Goal: Task Accomplishment & Management: Manage account settings

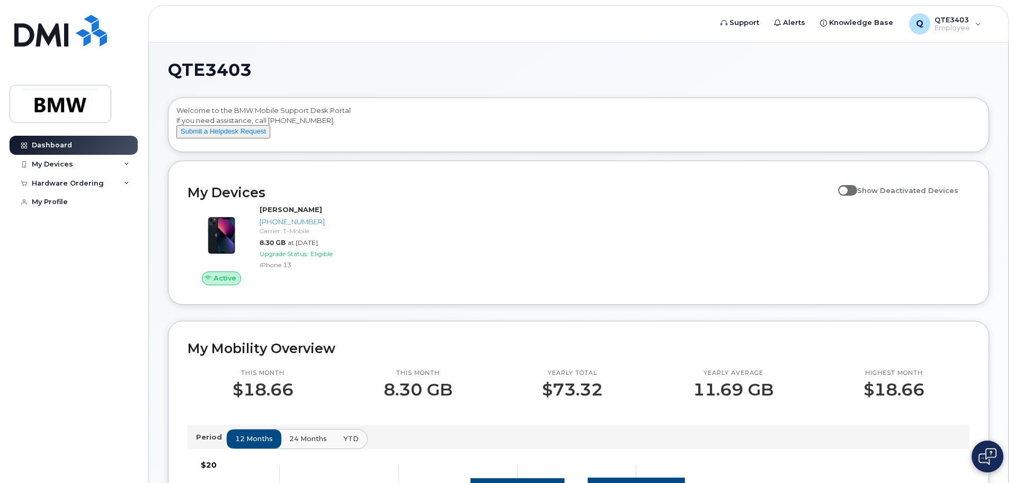
click at [858, 196] on span at bounding box center [847, 190] width 19 height 11
click at [847, 189] on input "Show Deactivated Devices" at bounding box center [842, 184] width 8 height 8
click at [857, 196] on span at bounding box center [847, 190] width 19 height 11
click at [847, 189] on input "Show Deactivated Devices" at bounding box center [842, 184] width 8 height 8
checkbox input "false"
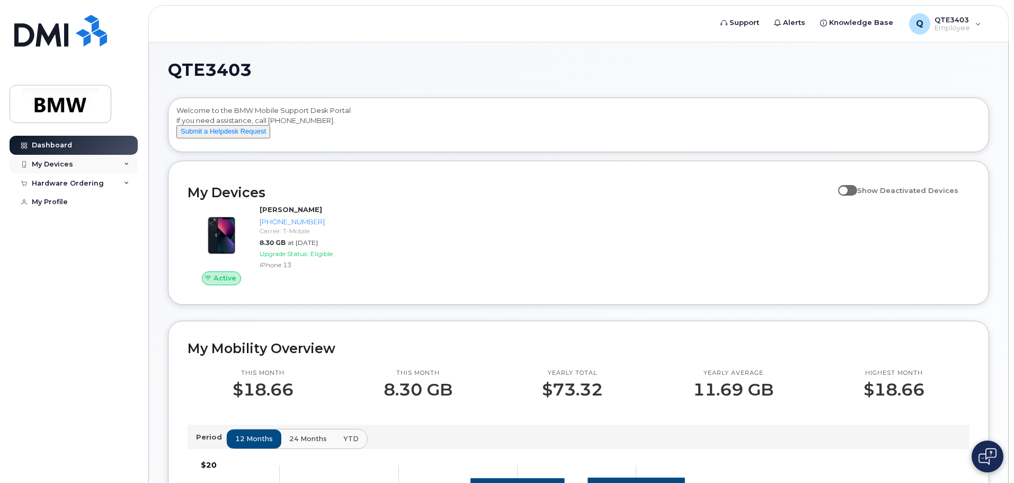
click at [127, 163] on icon at bounding box center [126, 164] width 5 height 5
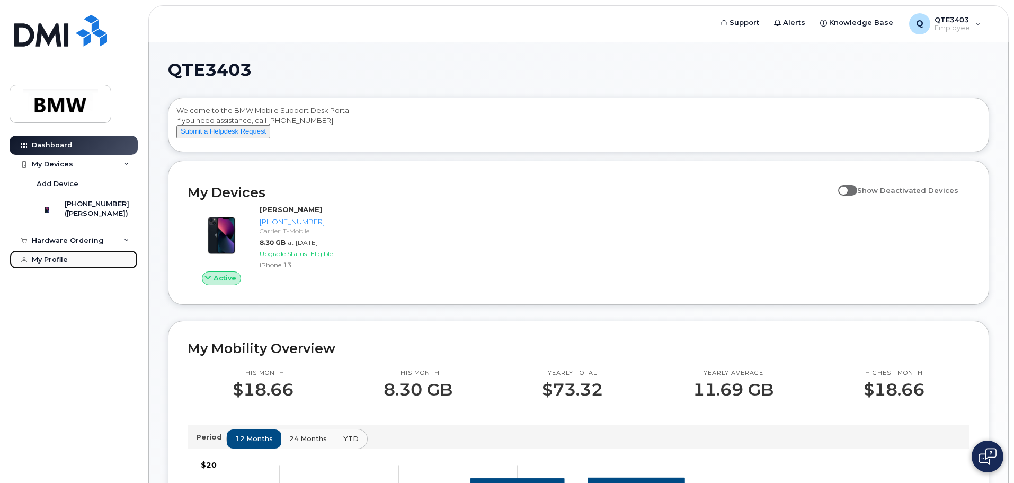
click at [52, 264] on div "My Profile" at bounding box center [50, 259] width 36 height 8
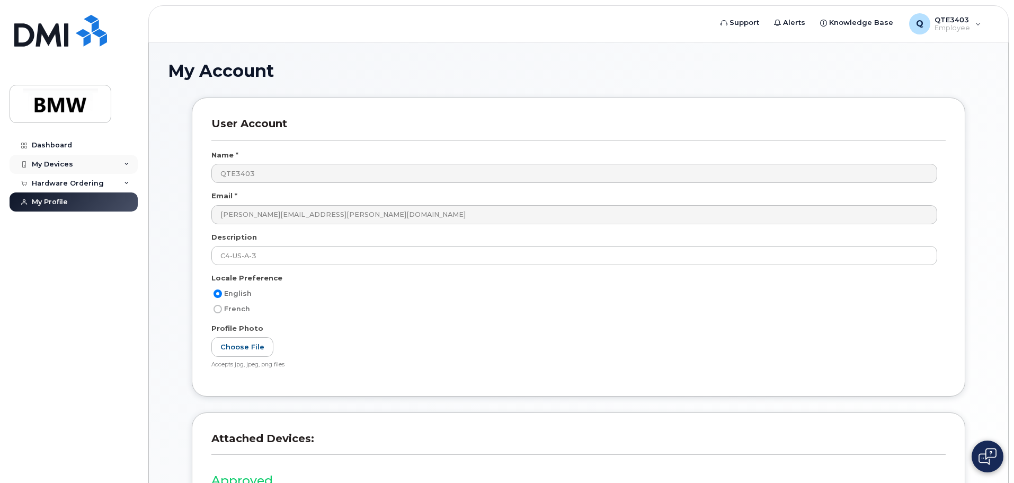
click at [64, 165] on div "My Devices" at bounding box center [52, 164] width 41 height 8
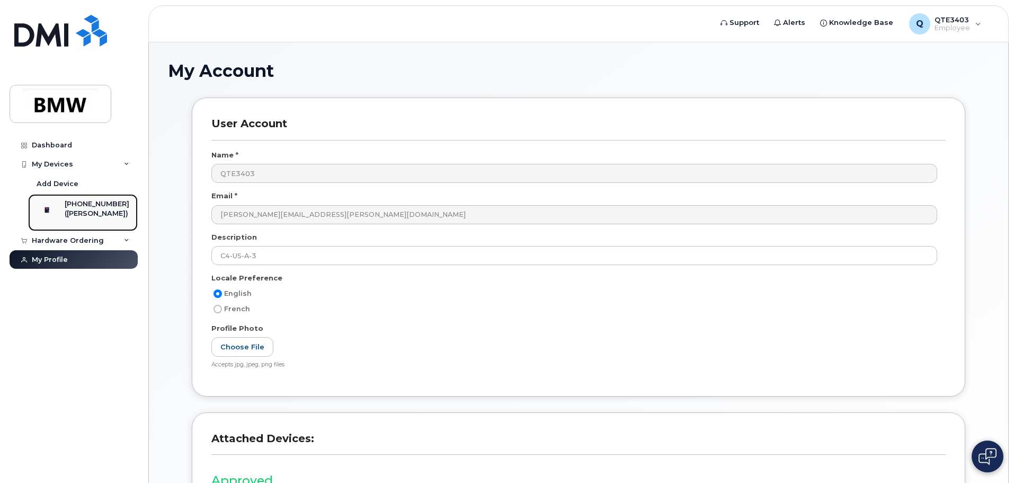
click at [98, 202] on div "[PHONE_NUMBER]" at bounding box center [97, 204] width 65 height 10
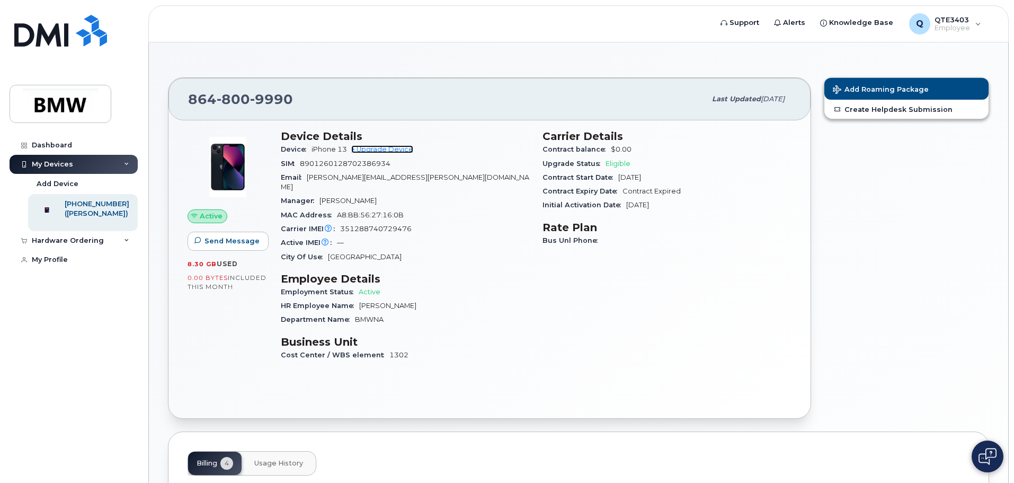
click at [379, 151] on link "+ Upgrade Device" at bounding box center [382, 149] width 62 height 8
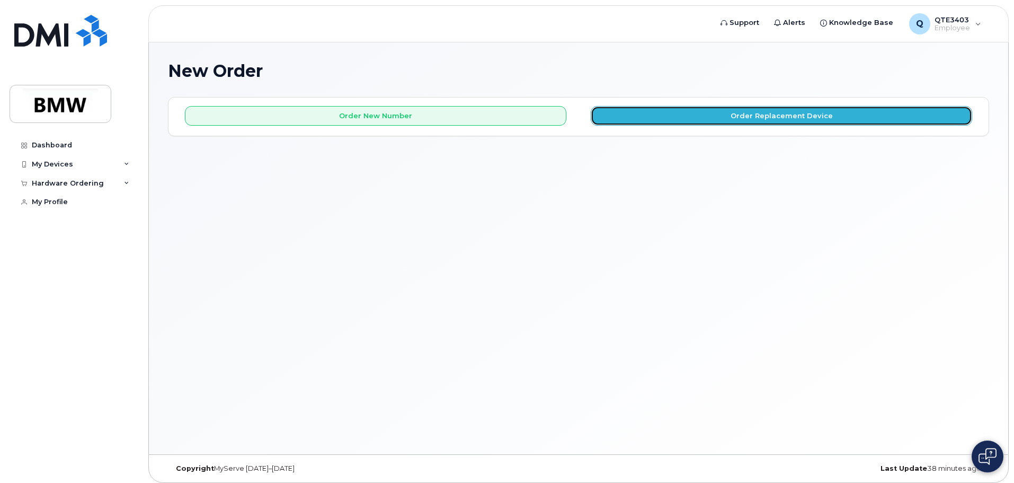
click at [671, 117] on button "Order Replacement Device" at bounding box center [782, 116] width 382 height 20
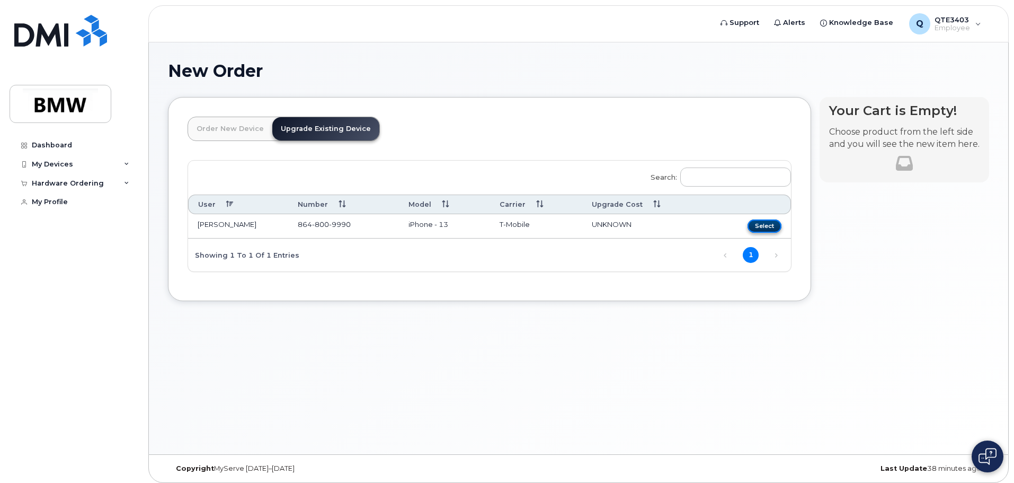
click at [756, 227] on button "Select" at bounding box center [765, 225] width 34 height 13
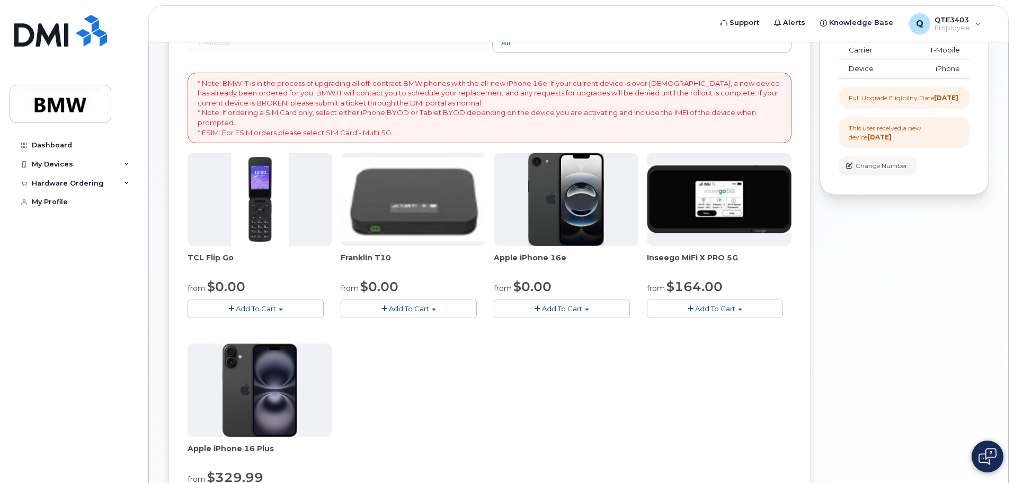
scroll to position [159, 0]
